Goal: Find contact information: Find contact information

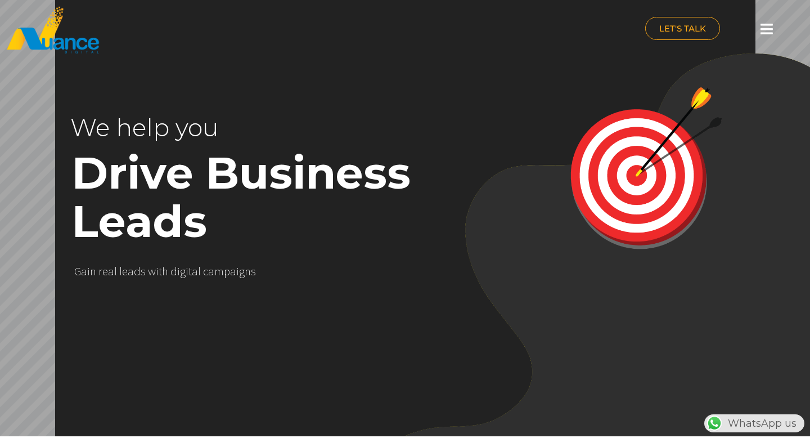
scroll to position [0, 296]
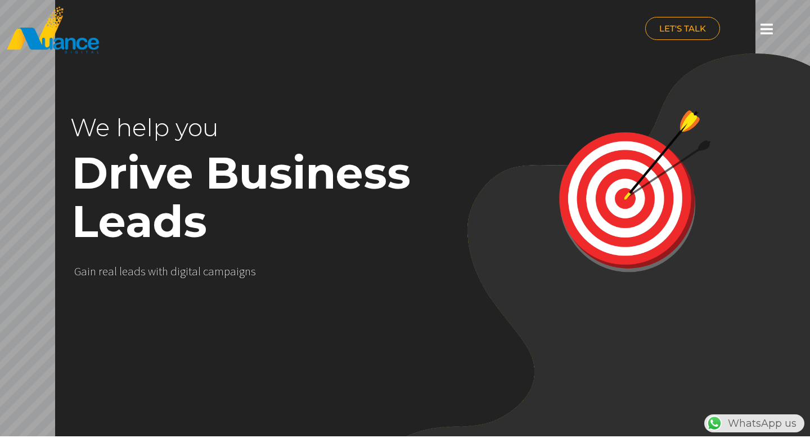
click at [768, 28] on icon at bounding box center [766, 29] width 12 height 14
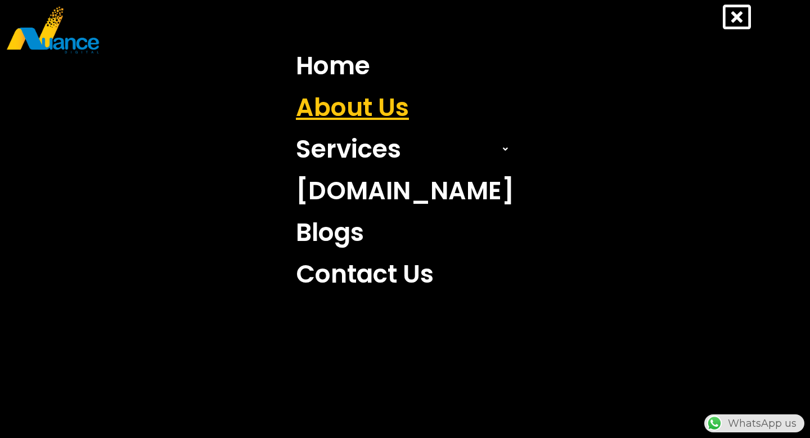
click at [395, 107] on link "About Us" at bounding box center [404, 108] width 235 height 42
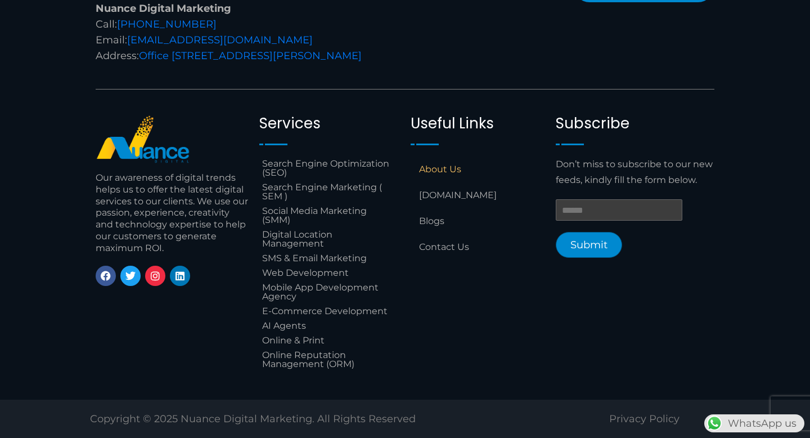
scroll to position [1092, 0]
click at [438, 247] on link "Contact Us" at bounding box center [478, 247] width 134 height 26
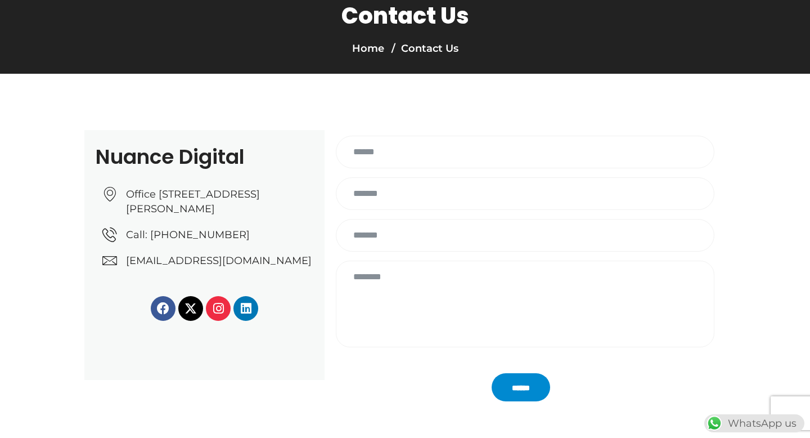
scroll to position [76, 0]
